Goal: Check status: Check status

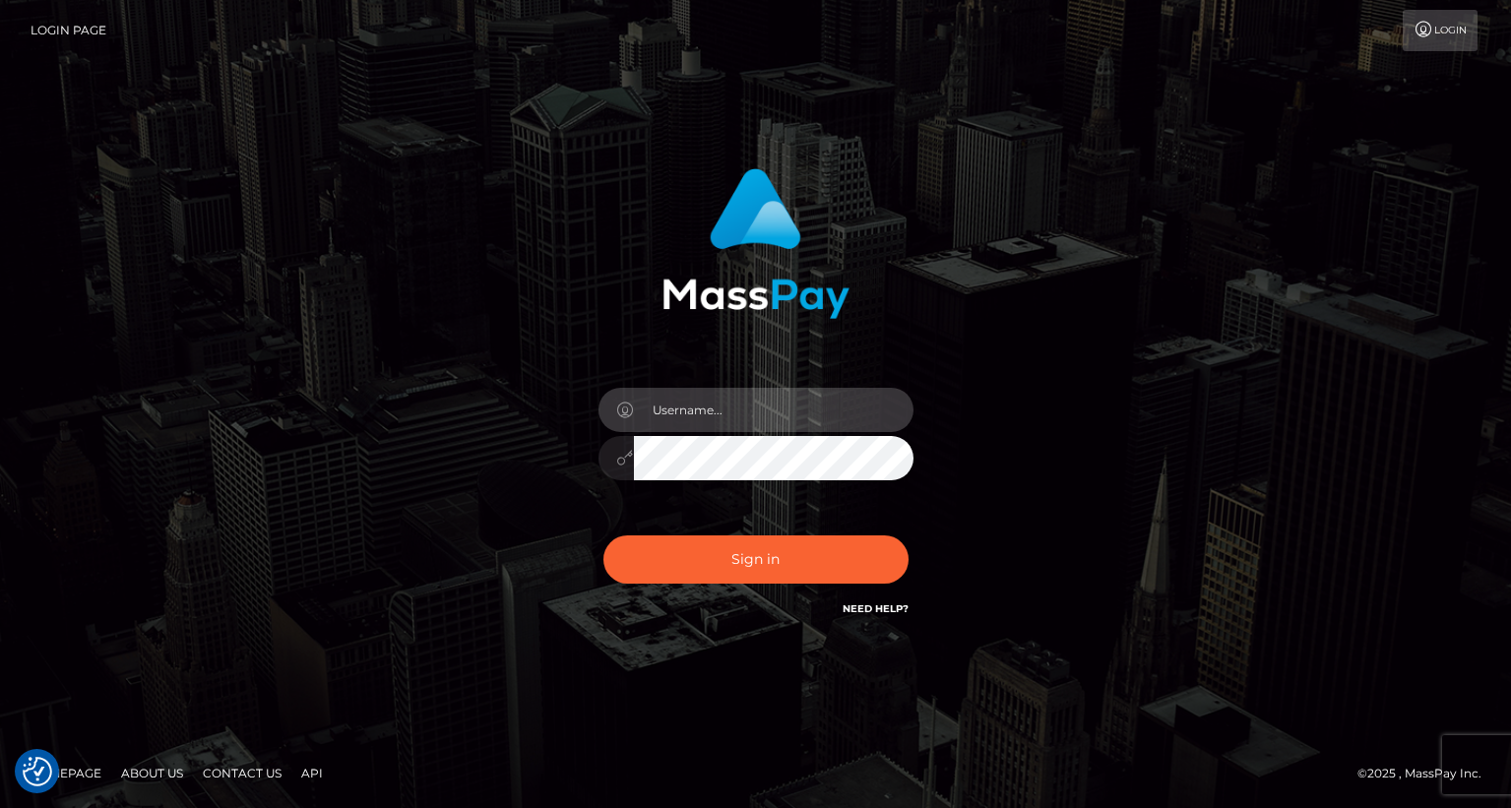
click at [709, 407] on input "text" at bounding box center [774, 410] width 280 height 44
type input "tatyanafansly1"
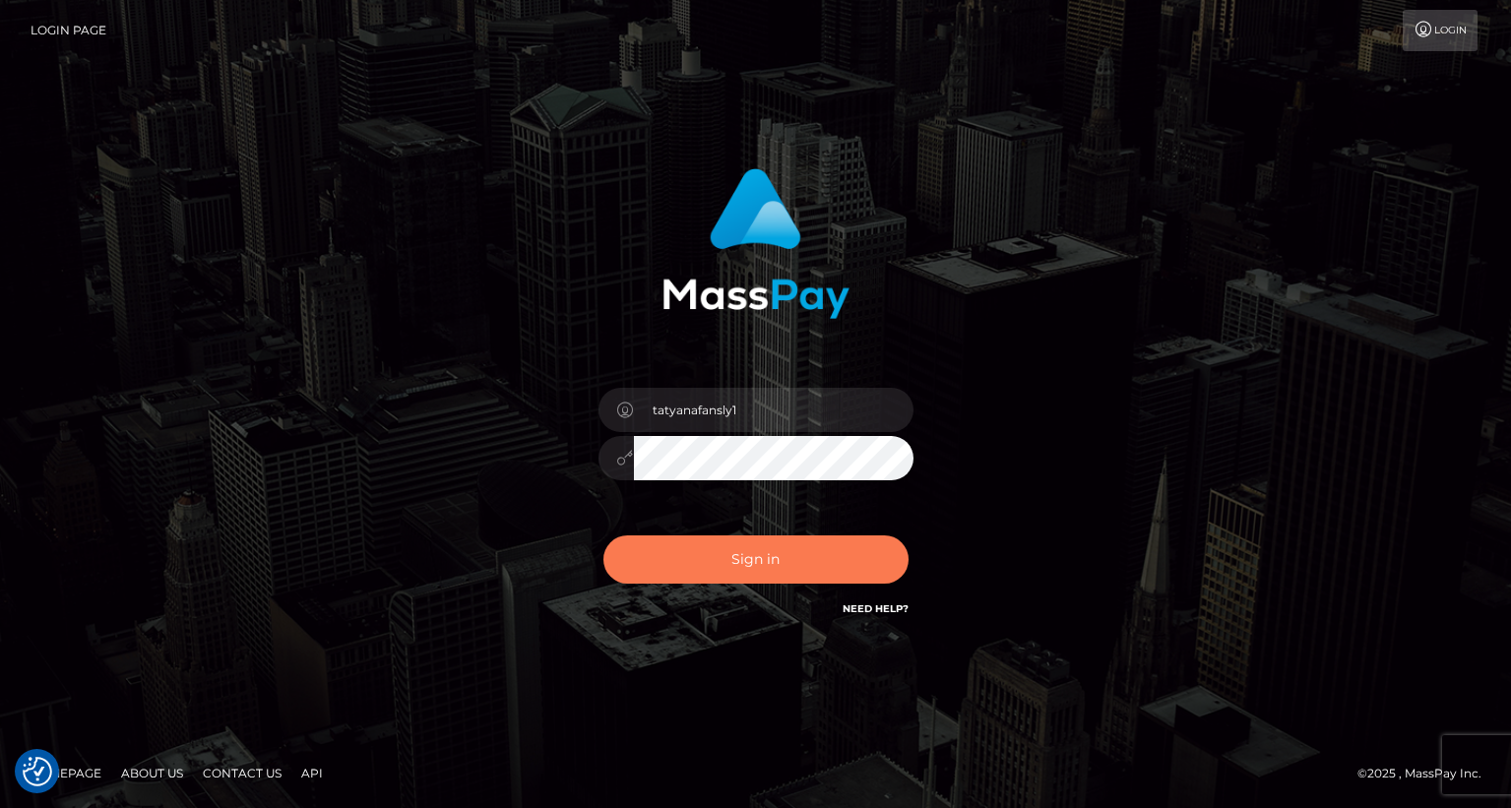
click at [764, 578] on button "Sign in" at bounding box center [756, 560] width 305 height 48
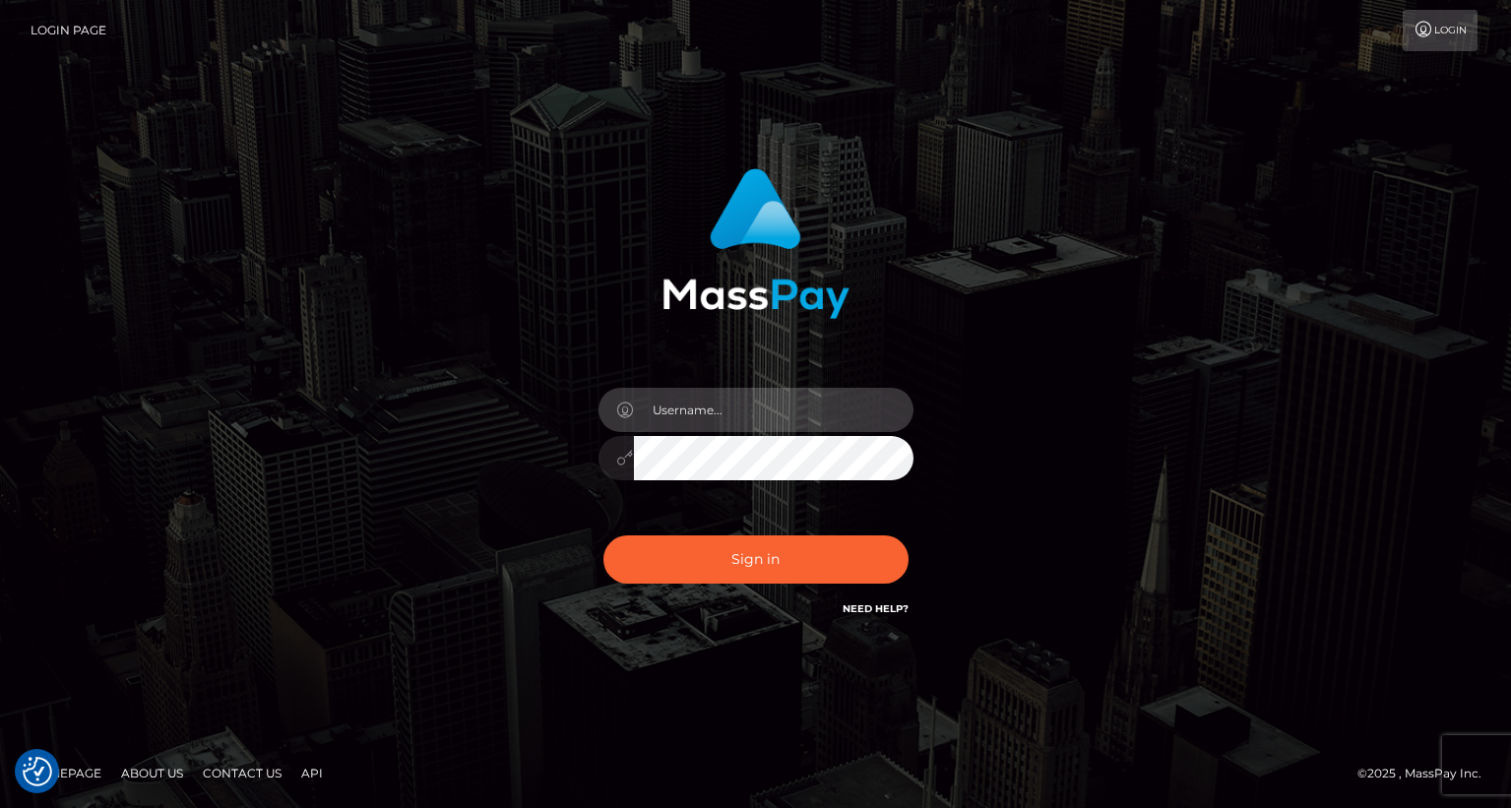
click at [779, 417] on input "text" at bounding box center [774, 410] width 280 height 44
type input "tatyanafansly1"
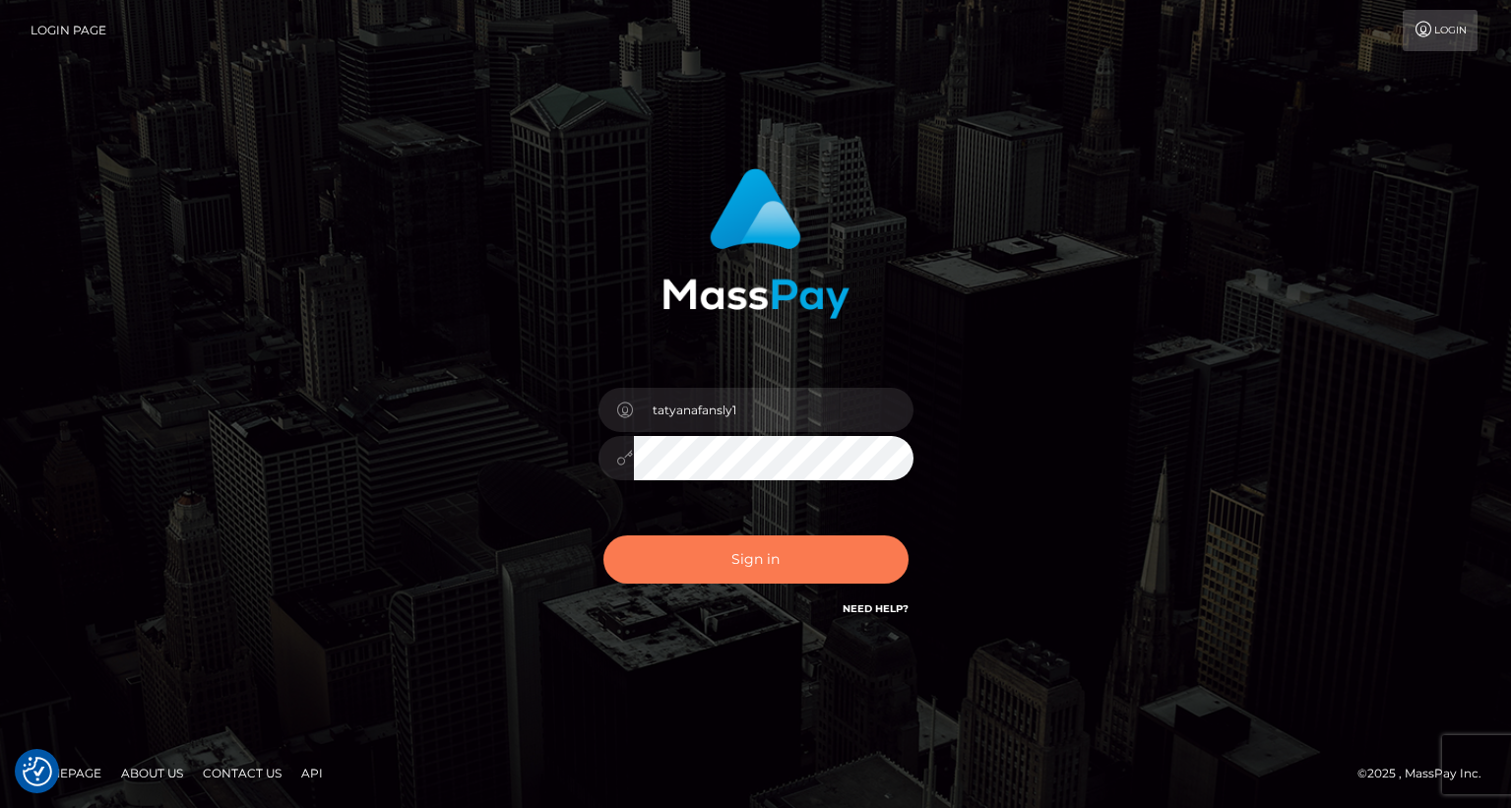
click at [780, 561] on button "Sign in" at bounding box center [756, 560] width 305 height 48
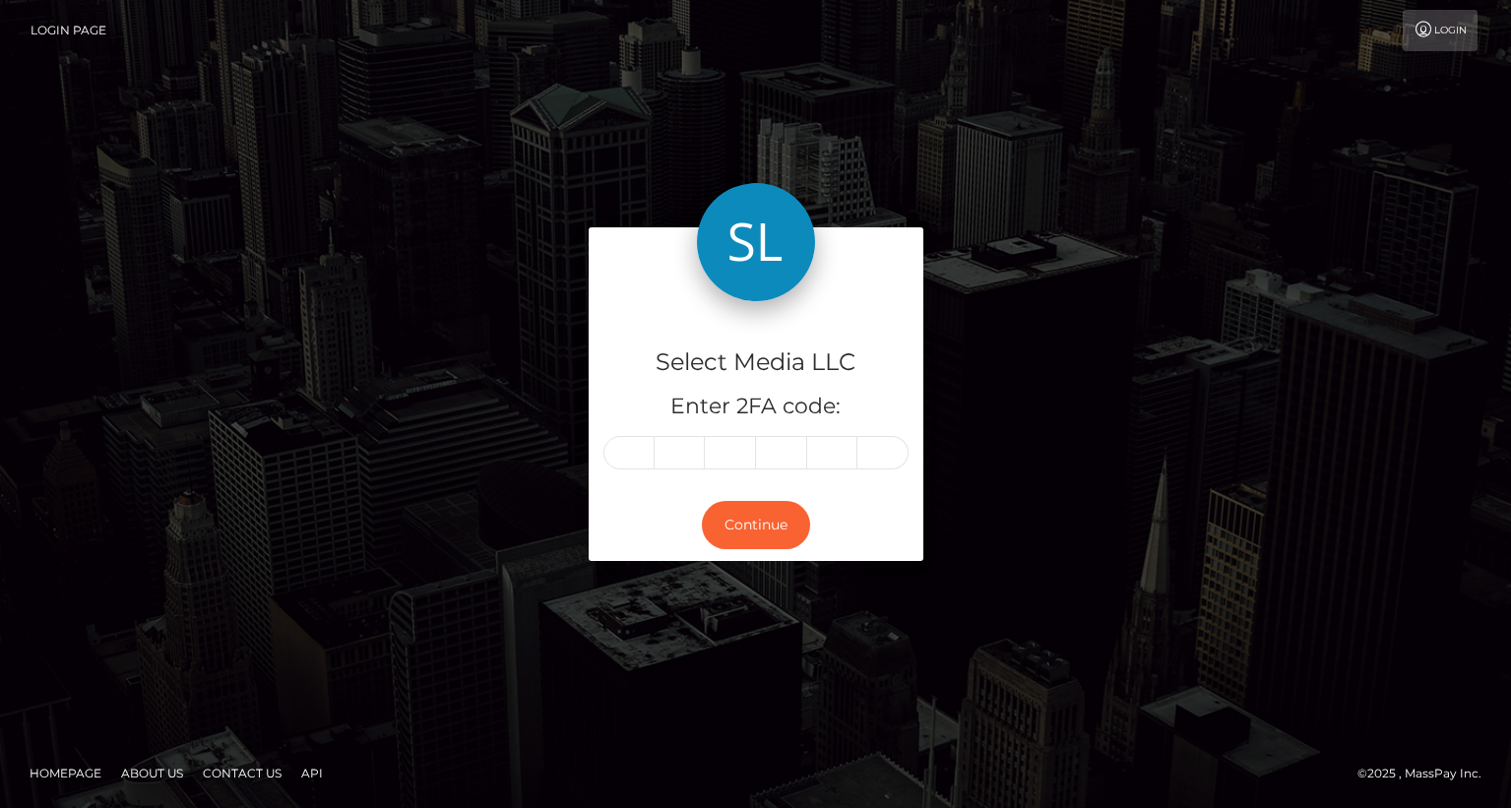
click at [638, 455] on input "text" at bounding box center [629, 452] width 51 height 33
type input "2"
type input "6"
type input "9"
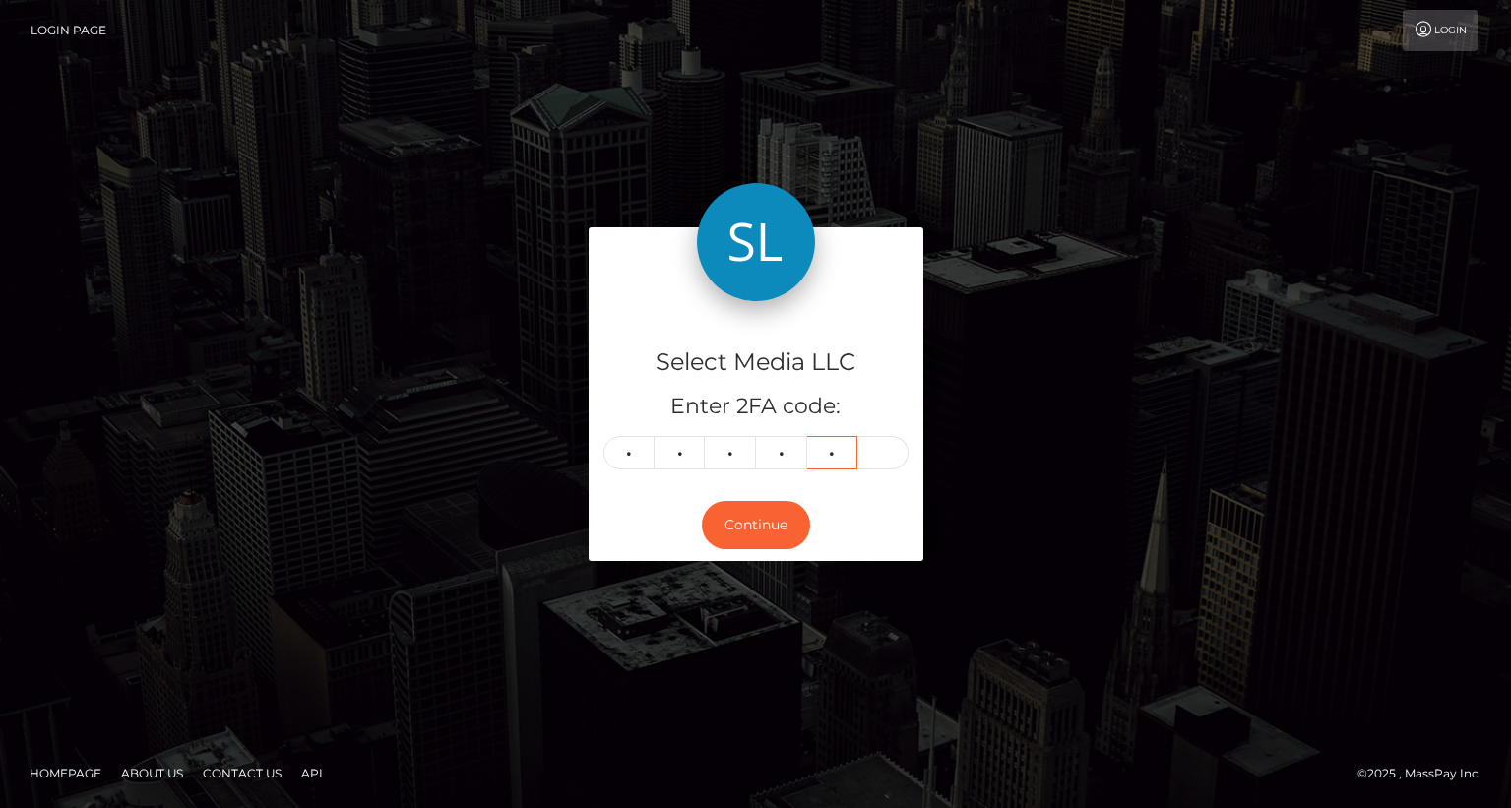
type input "9"
click at [727, 527] on button "Continue" at bounding box center [756, 525] width 108 height 48
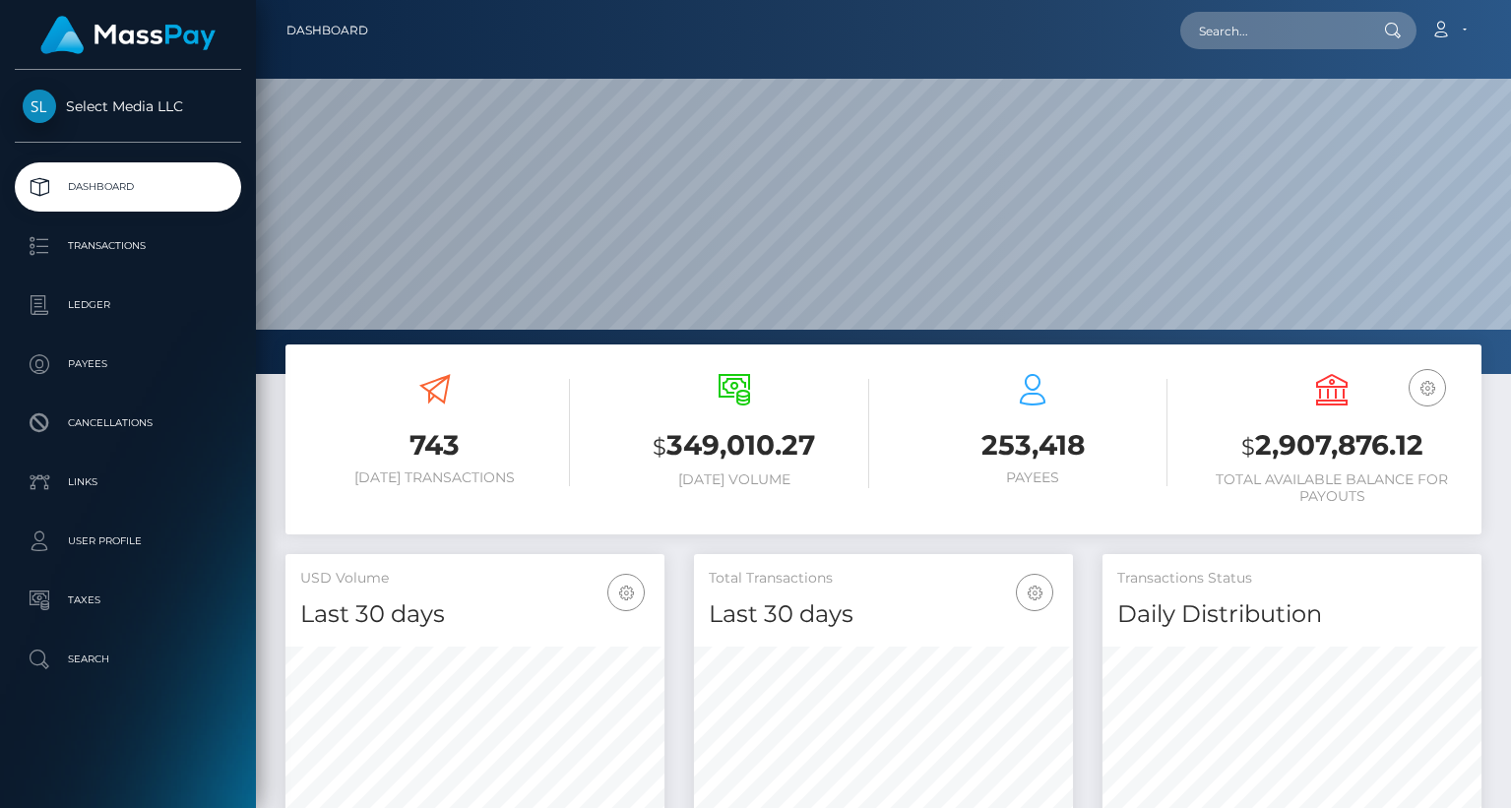
scroll to position [349, 379]
click at [1286, 451] on h3 "$ 2,907,876.12" at bounding box center [1332, 446] width 270 height 40
copy h3 "2,907,876.12"
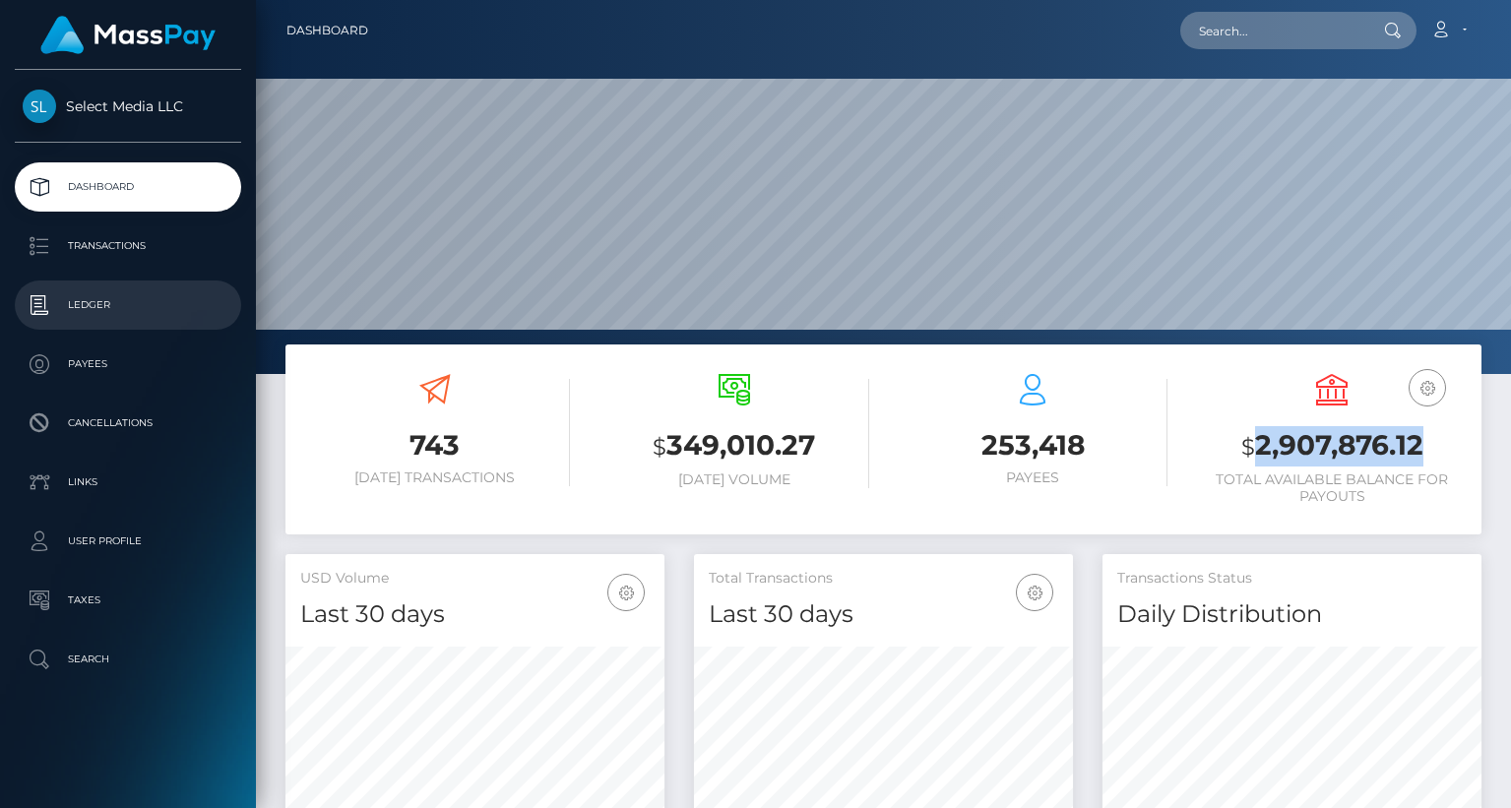
click at [119, 324] on link "Ledger" at bounding box center [128, 305] width 226 height 49
